Goal: Information Seeking & Learning: Learn about a topic

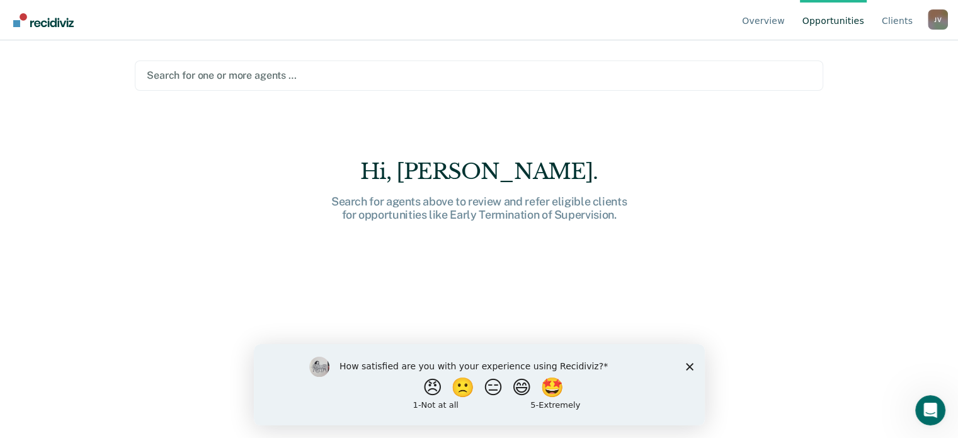
scroll to position [18, 0]
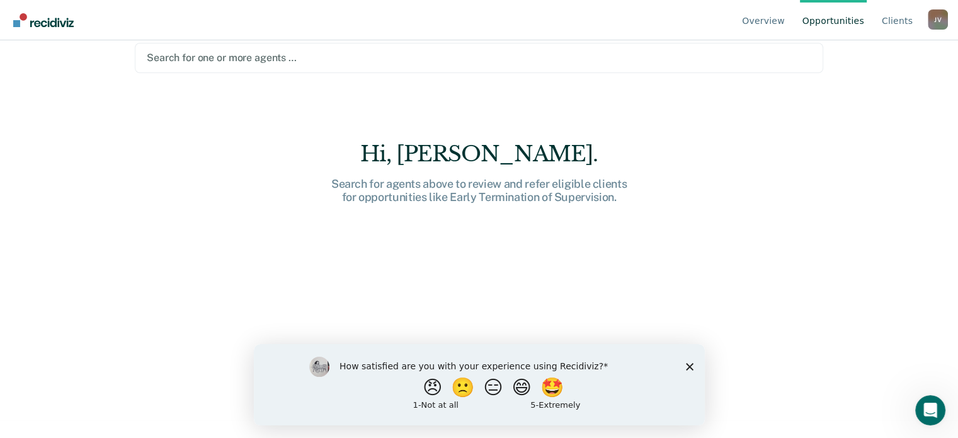
click at [686, 367] on icon "Close survey" at bounding box center [689, 366] width 8 height 8
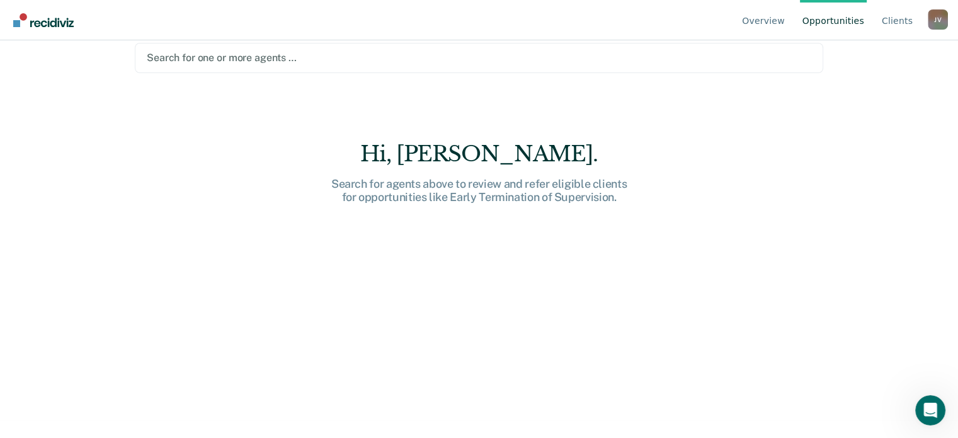
scroll to position [0, 0]
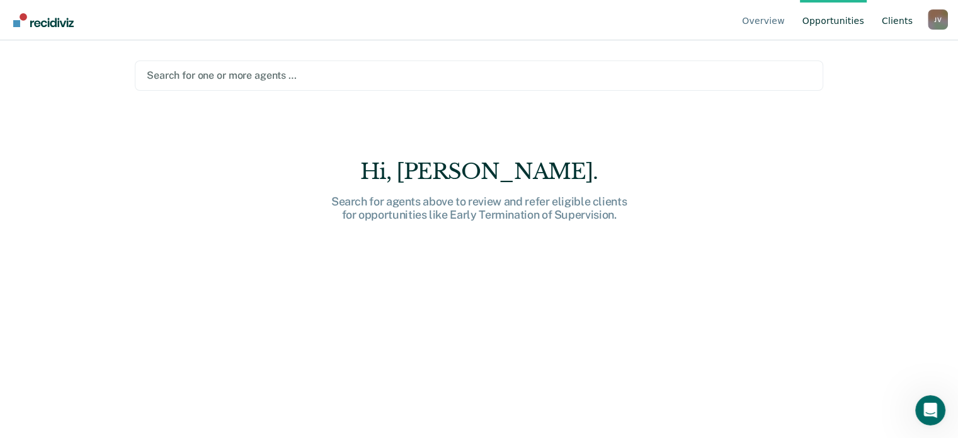
click at [898, 26] on link "Client s" at bounding box center [897, 20] width 36 height 40
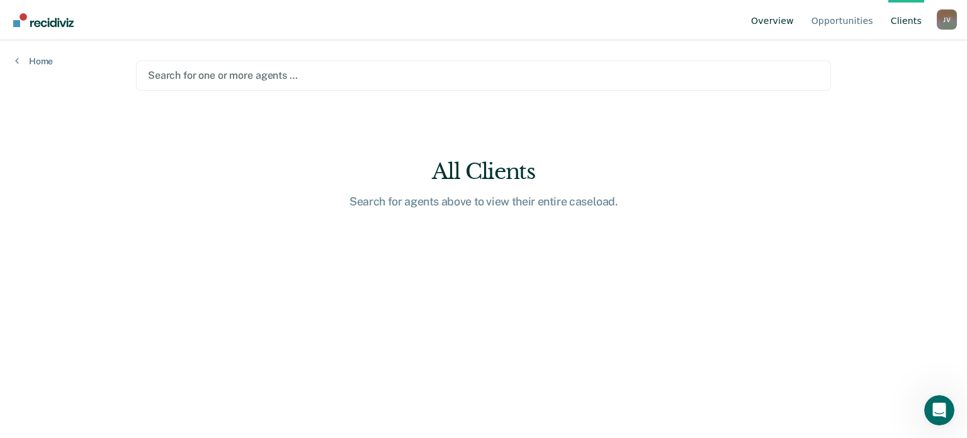
click at [772, 20] on link "Overview" at bounding box center [773, 20] width 48 height 40
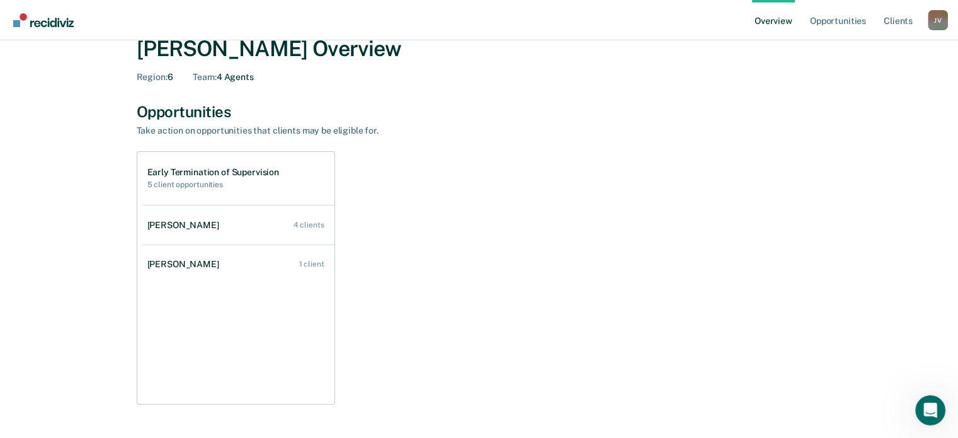
scroll to position [31, 0]
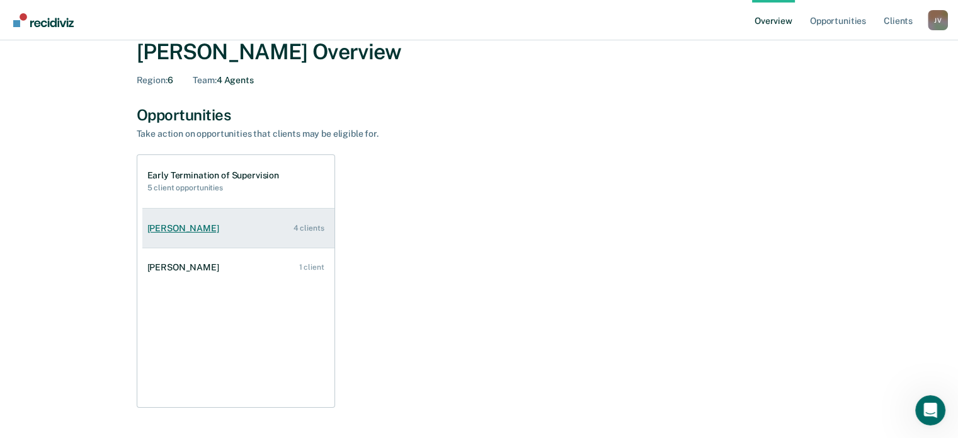
click at [295, 226] on div "4 clients" at bounding box center [308, 228] width 31 height 9
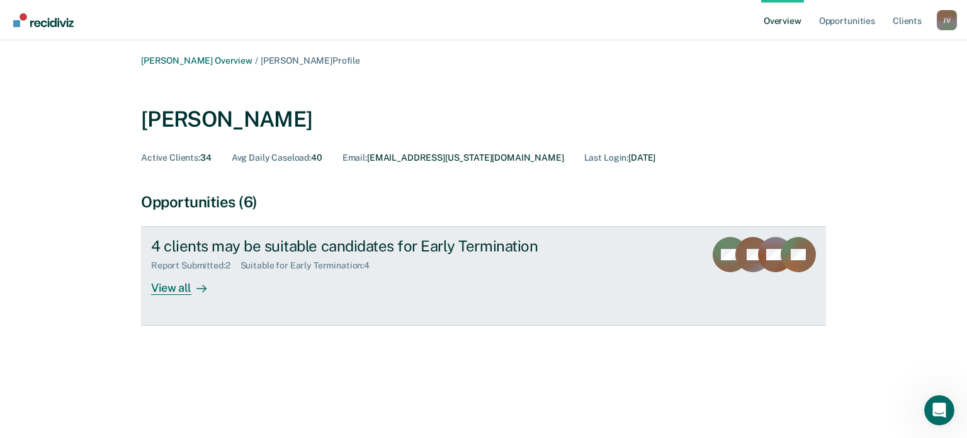
click at [479, 259] on div "Report Submitted : 2 Suitable for Early Termination : 4" at bounding box center [372, 263] width 442 height 16
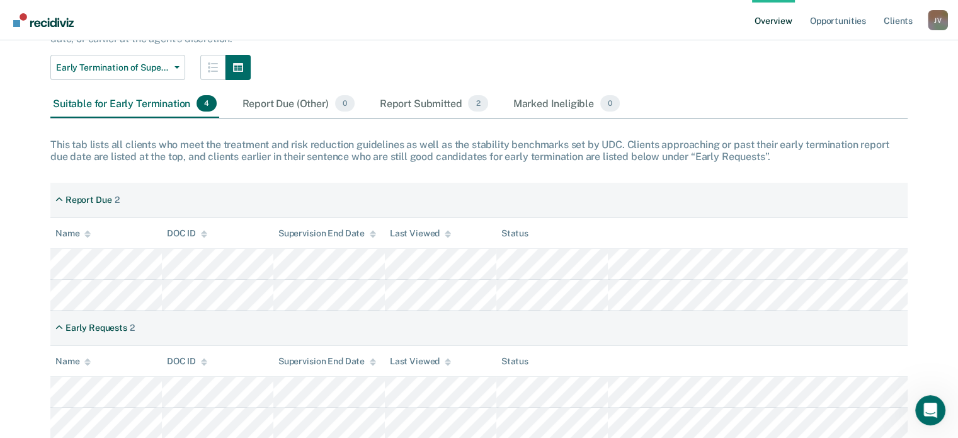
scroll to position [154, 0]
